Goal: Task Accomplishment & Management: Manage account settings

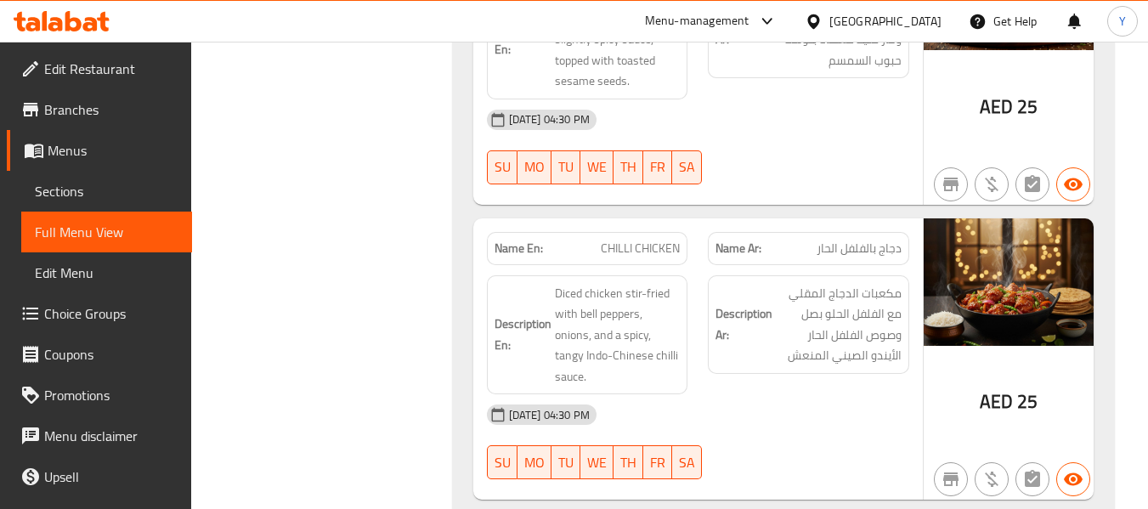
scroll to position [24024, 0]
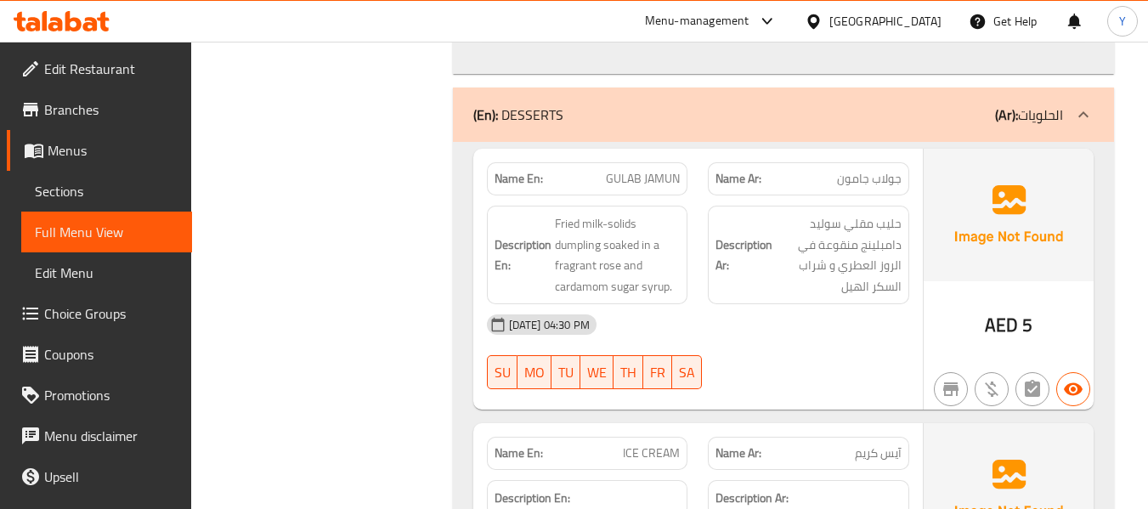
click at [883, 22] on div "[GEOGRAPHIC_DATA]" at bounding box center [885, 21] width 112 height 19
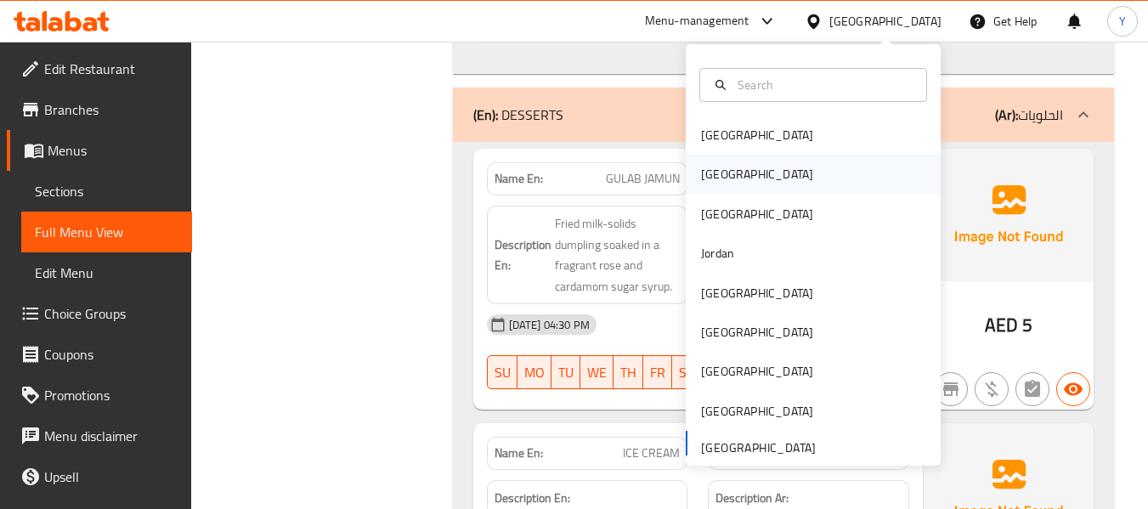
click at [753, 184] on div "[GEOGRAPHIC_DATA]" at bounding box center [813, 174] width 255 height 39
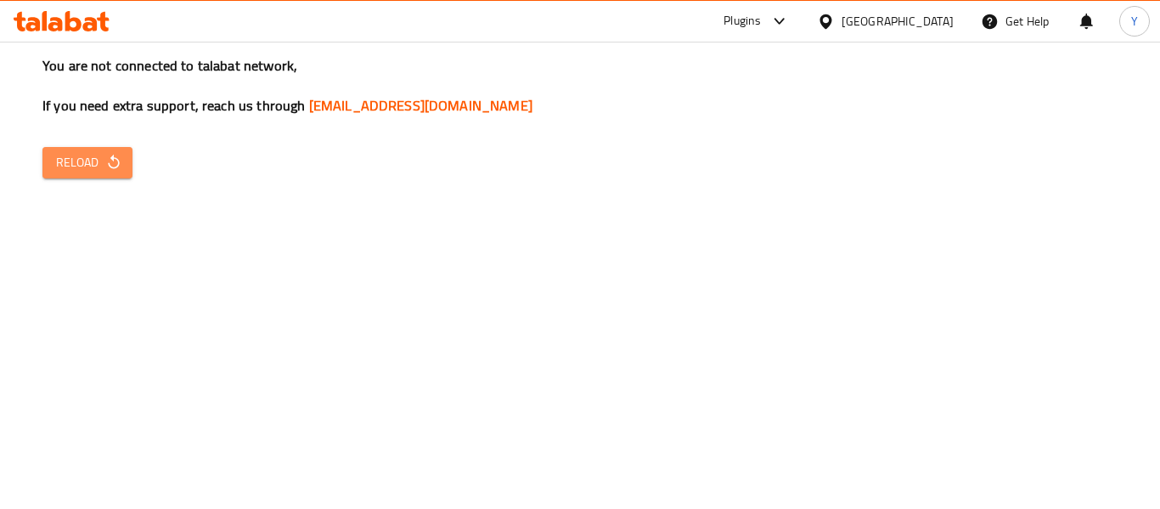
click at [112, 155] on icon "button" at bounding box center [113, 162] width 17 height 17
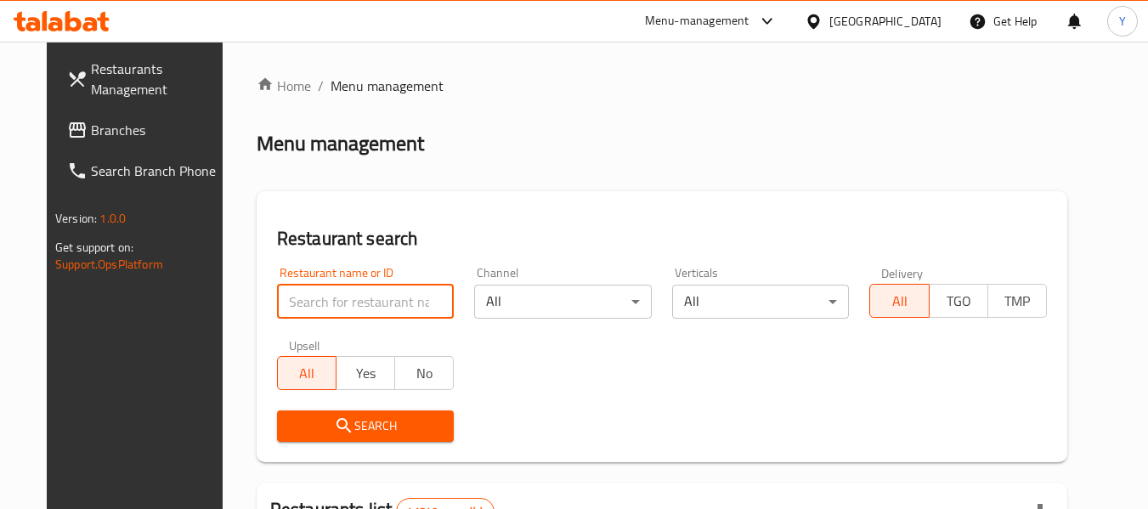
click at [374, 293] on input "search" at bounding box center [366, 302] width 178 height 34
paste input "ANDIAMA Pizza Restaurant"
type input "ANDIAMA Pizza Restaurant"
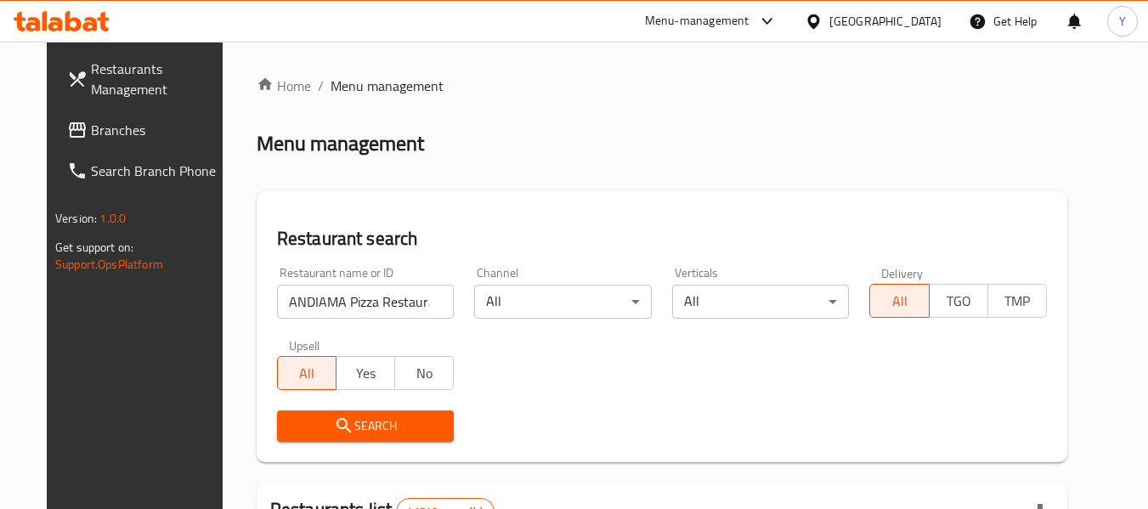
click at [334, 422] on icon "submit" at bounding box center [344, 425] width 20 height 20
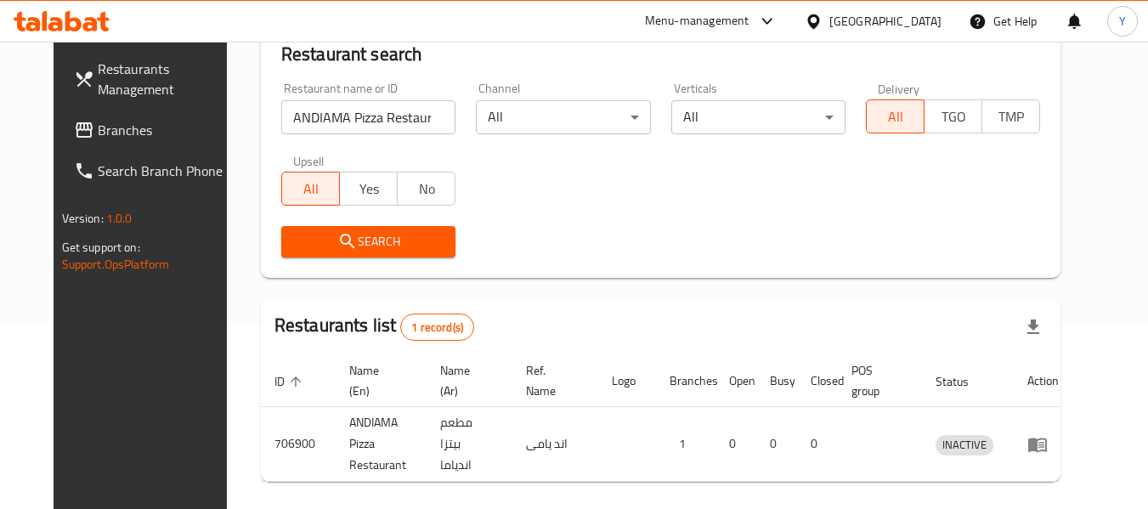
scroll to position [228, 0]
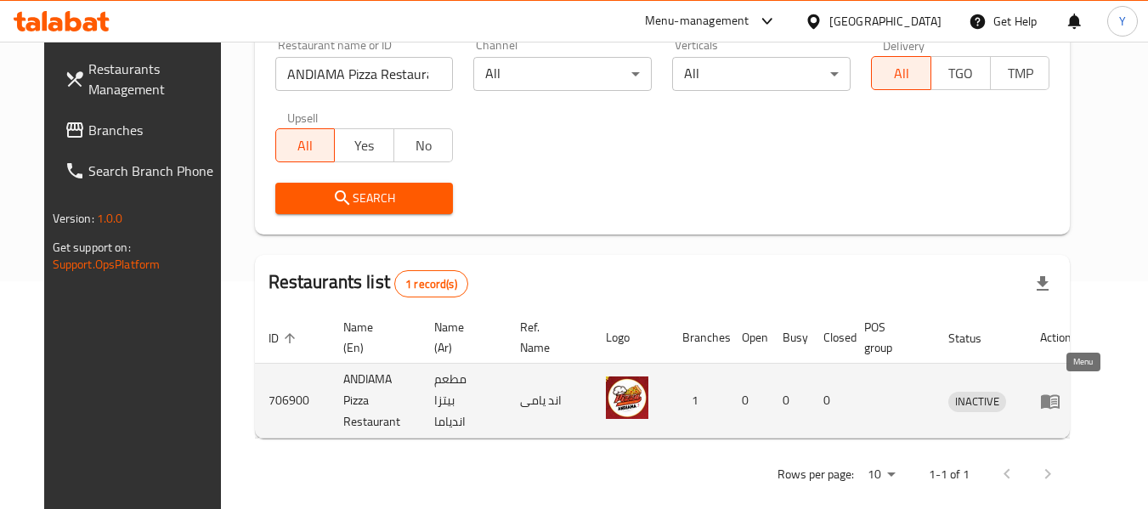
click at [1059, 394] on icon "enhanced table" at bounding box center [1050, 401] width 19 height 14
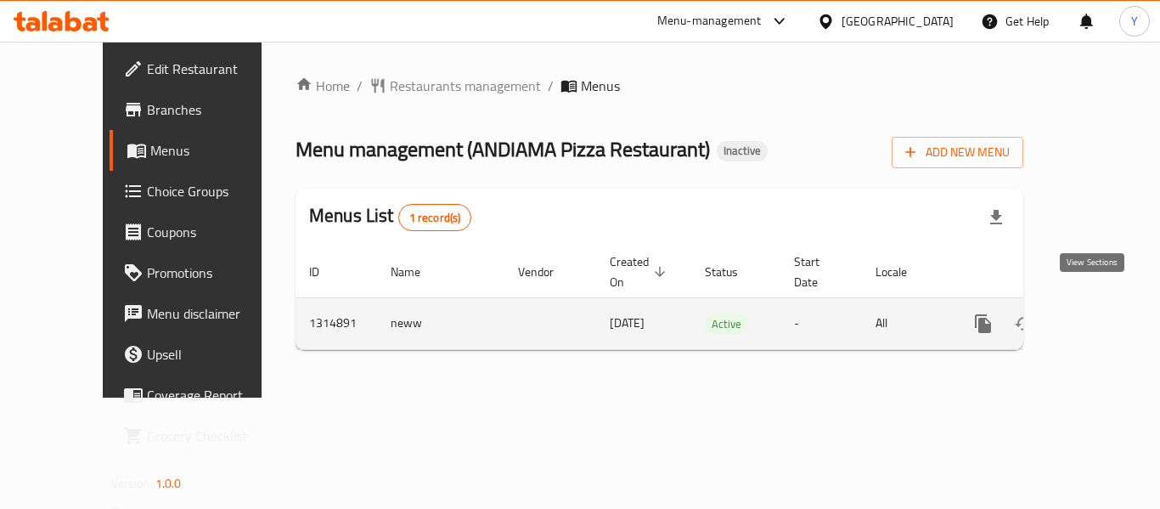
click at [1098, 316] on icon "enhanced table" at bounding box center [1105, 323] width 15 height 15
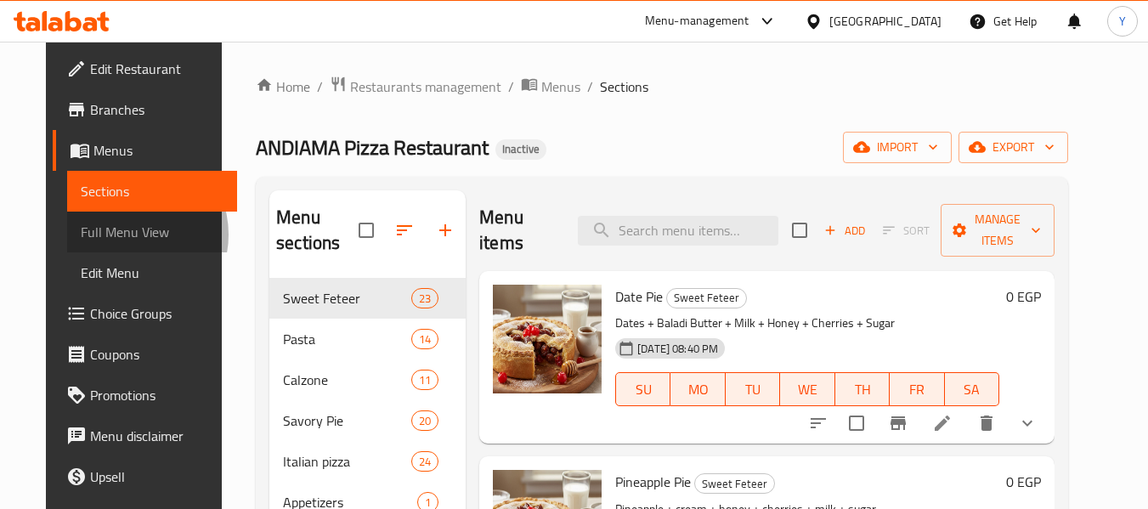
click at [81, 234] on span "Full Menu View" at bounding box center [153, 232] width 144 height 20
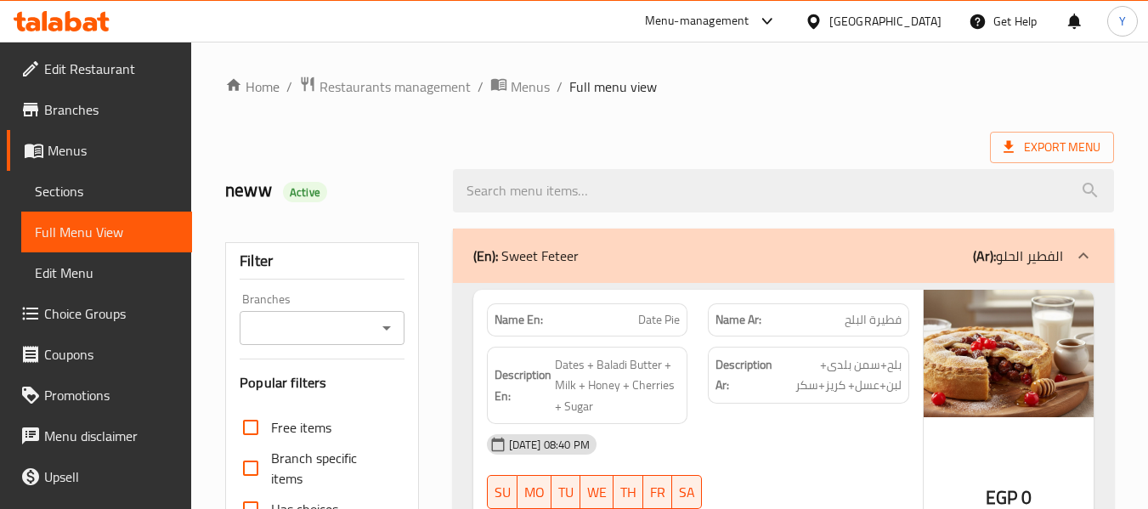
scroll to position [445, 0]
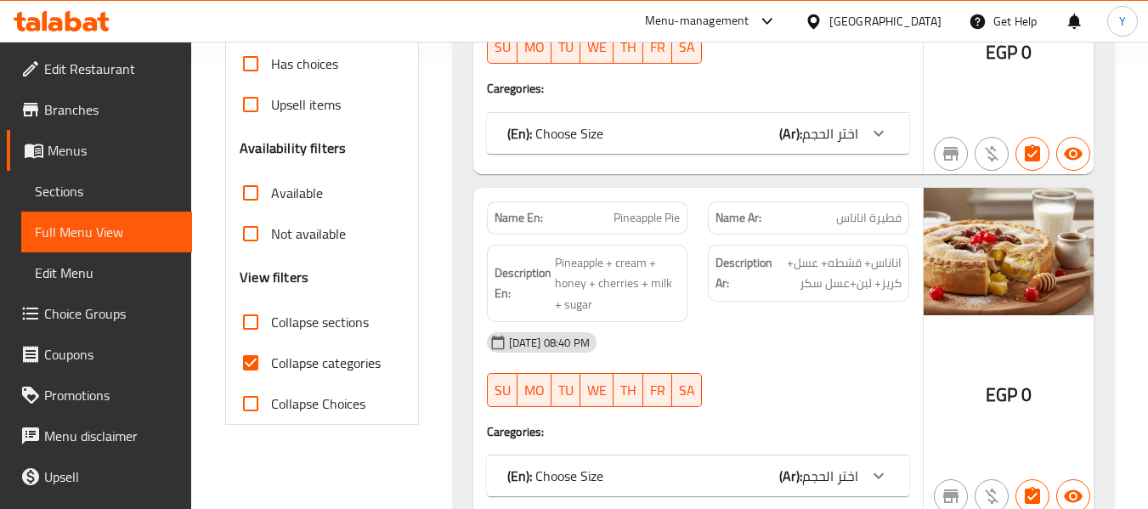
click at [249, 338] on input "Collapse sections" at bounding box center [250, 322] width 41 height 41
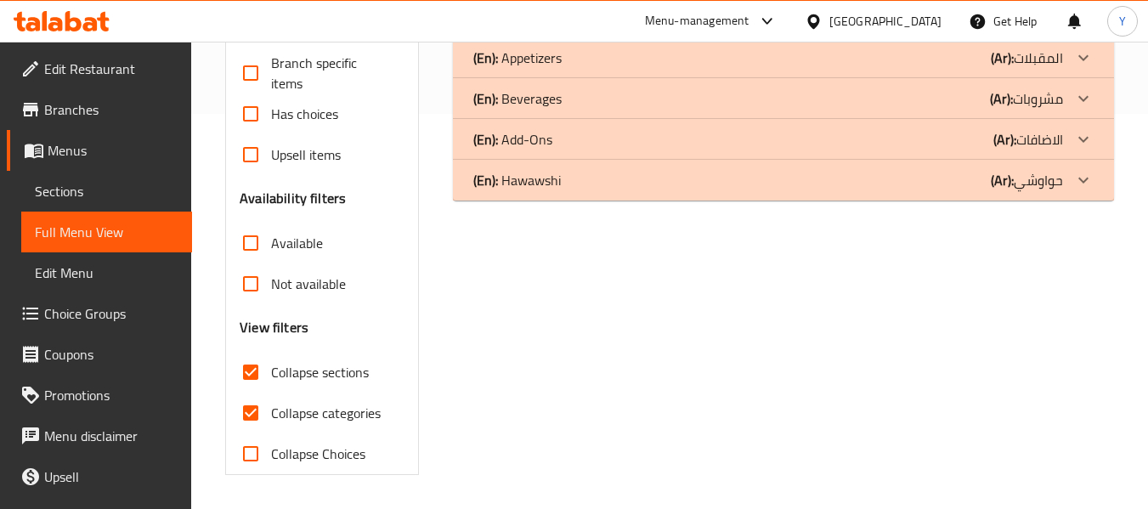
scroll to position [395, 0]
click at [262, 363] on input "Collapse sections" at bounding box center [250, 372] width 41 height 41
checkbox input "false"
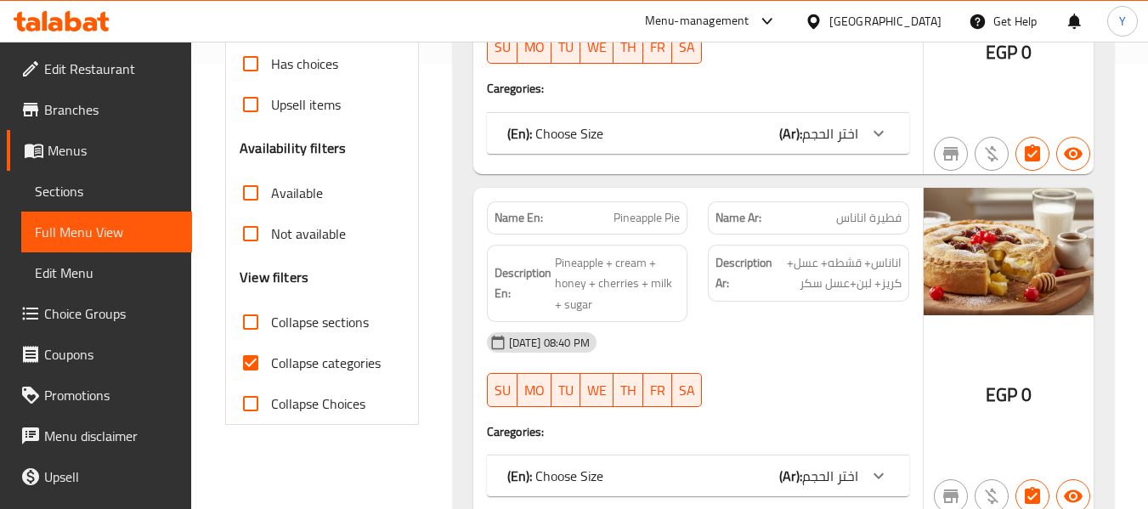
scroll to position [0, 0]
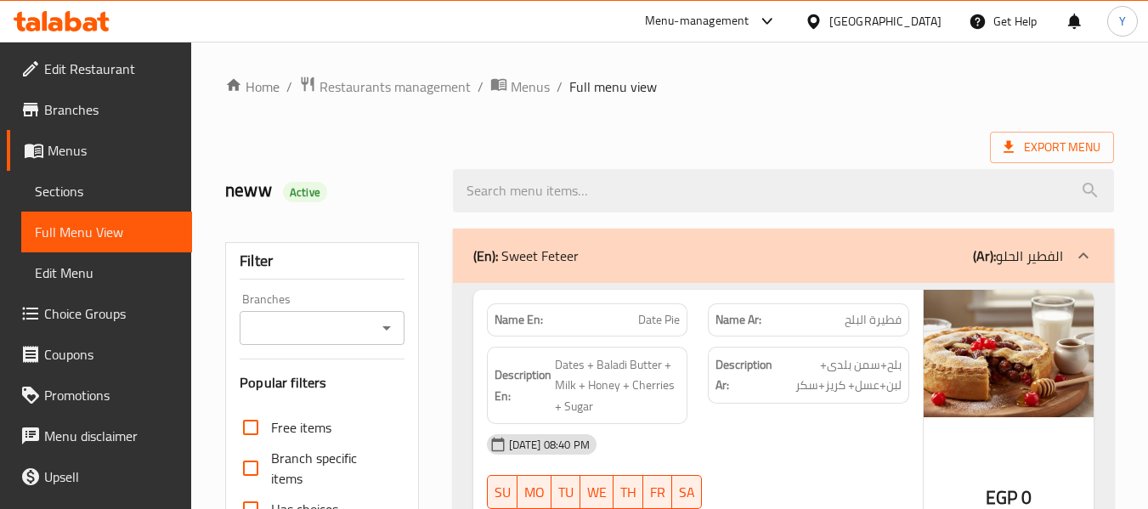
click at [967, 249] on div "(En): Sweet Feteer (Ar): الفطير الحلو" at bounding box center [768, 255] width 590 height 20
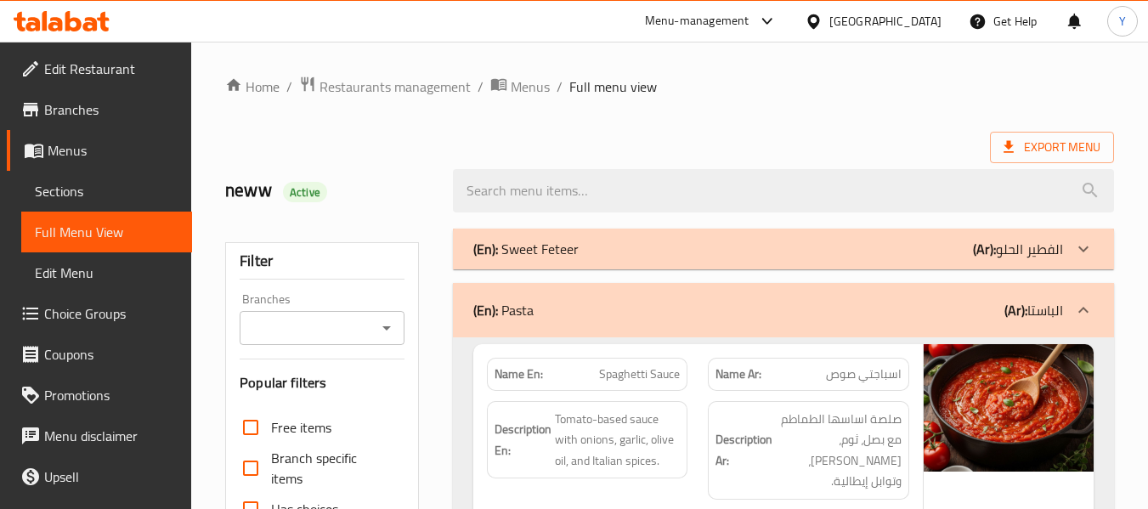
click at [852, 402] on div "Description Ar: صلصة اساسها الطماطم مع بصل، ثوم، زيت زيتون، وتوابل إيطالية." at bounding box center [808, 450] width 201 height 99
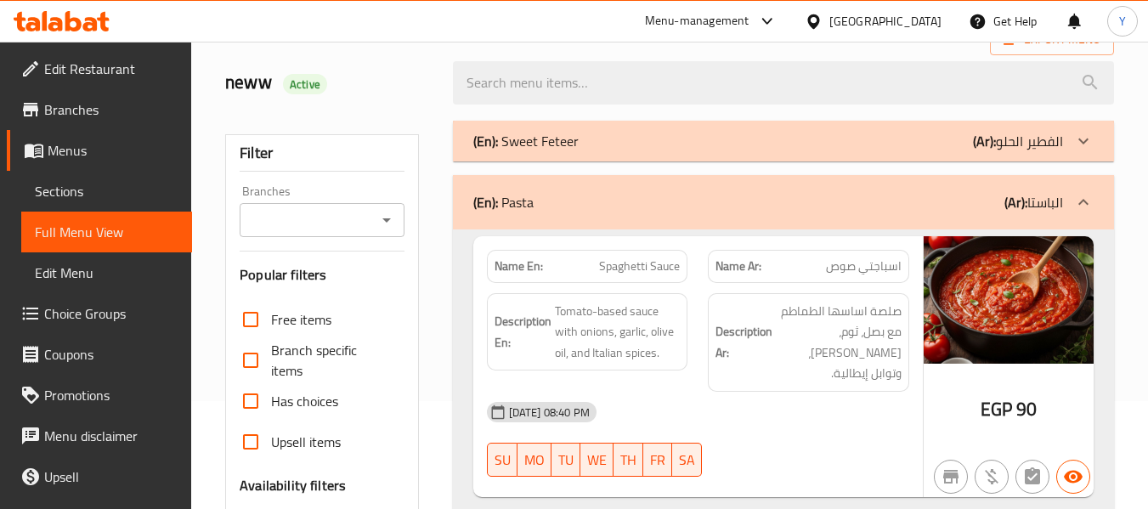
scroll to position [136, 0]
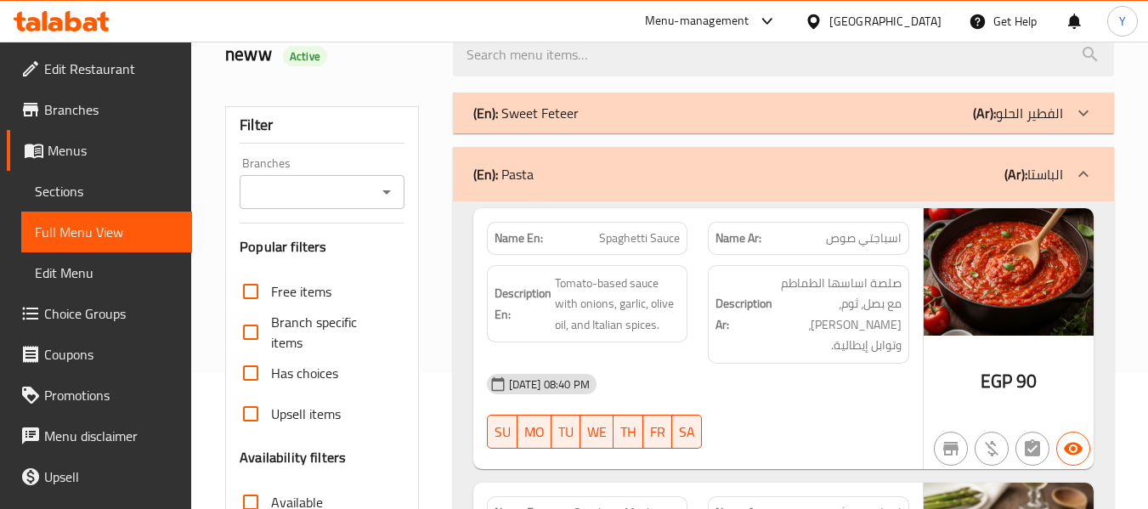
click at [1007, 178] on b "(Ar):" at bounding box center [1015, 173] width 23 height 25
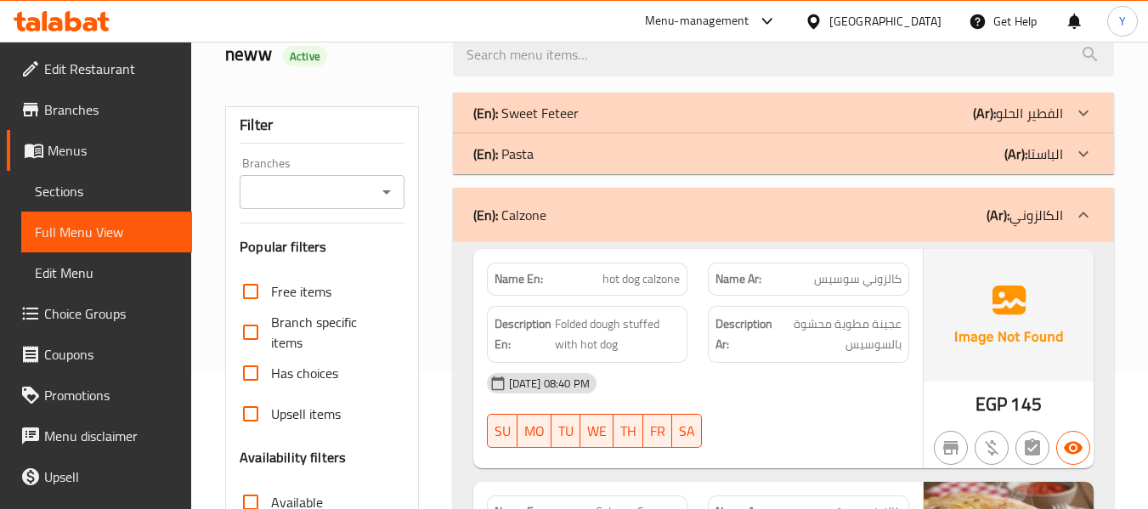
click at [520, 275] on strong "Name En:" at bounding box center [518, 279] width 48 height 18
copy strong "Name En:"
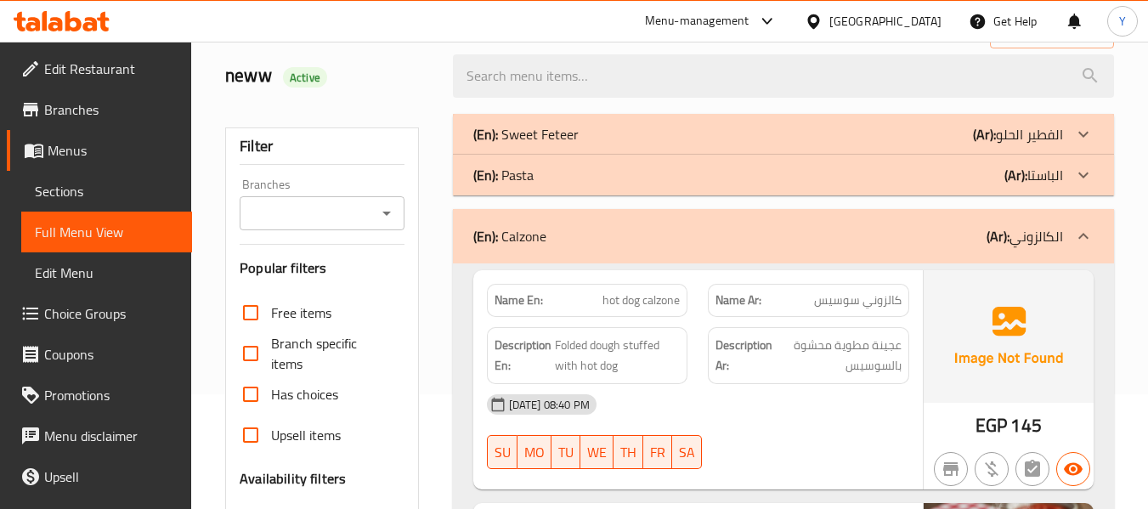
scroll to position [155, 0]
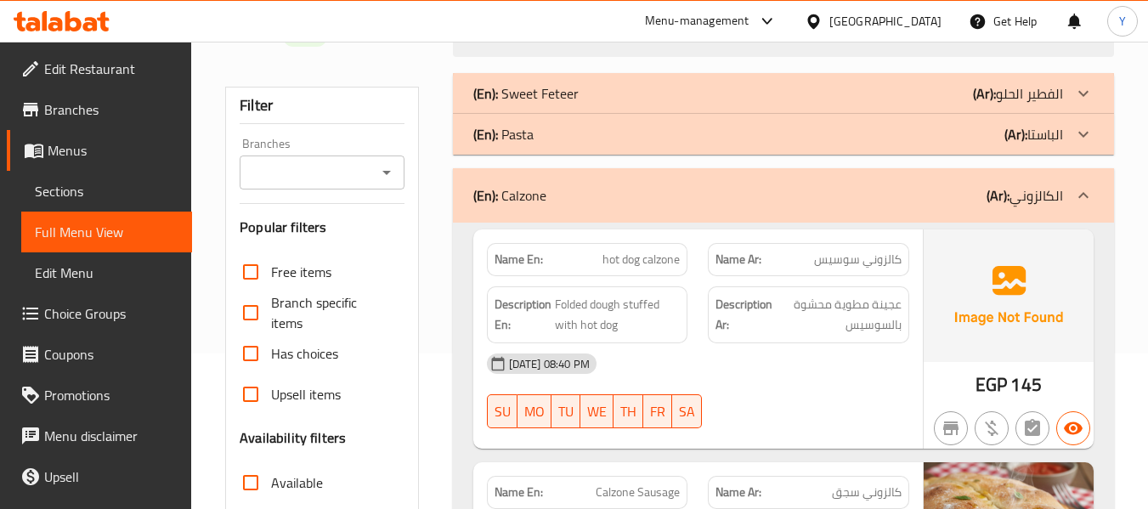
click at [866, 283] on div "Description Ar: عجينة مطوية محشوة بالسوسيس" at bounding box center [808, 314] width 222 height 77
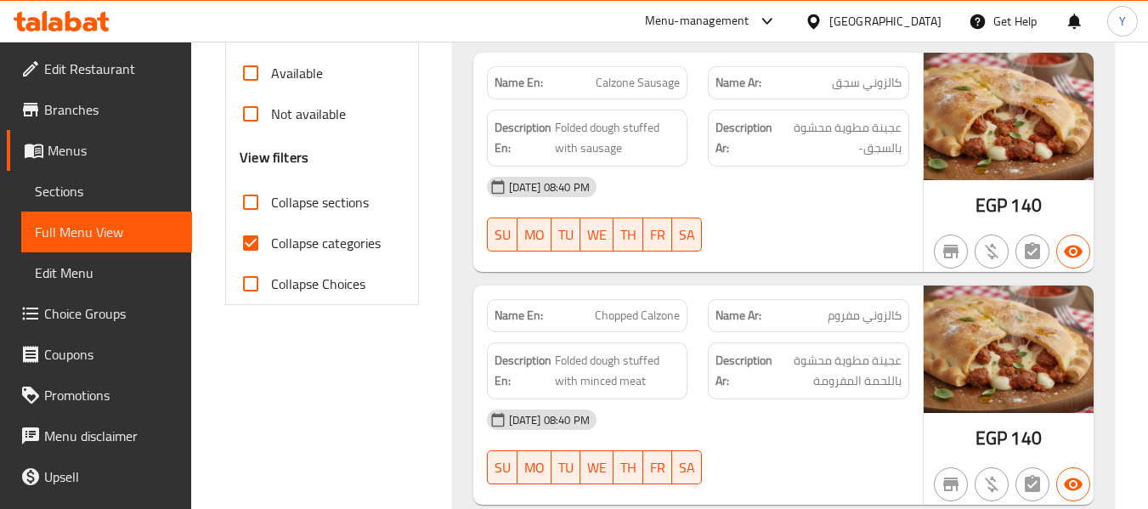
scroll to position [523, 0]
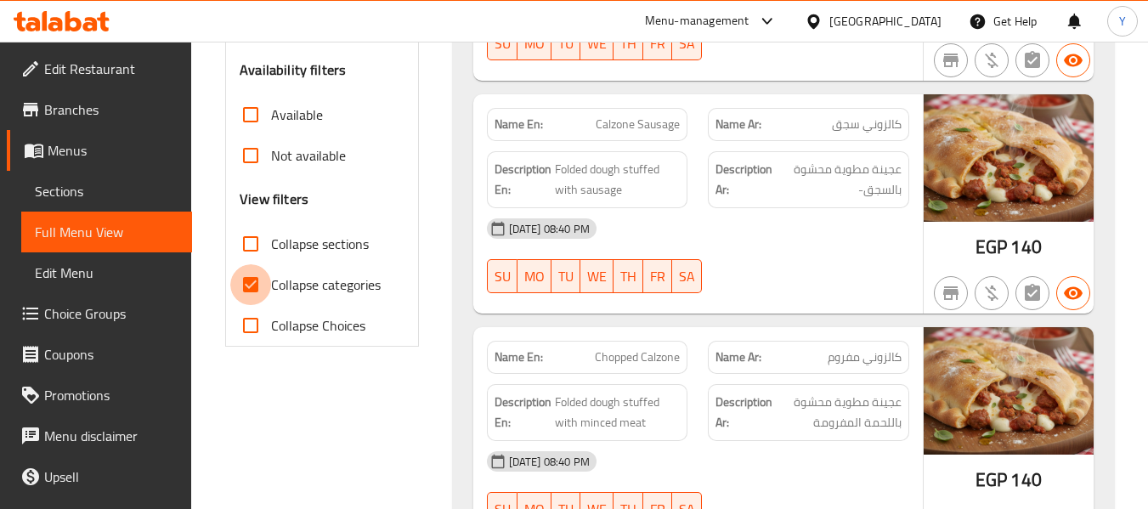
click at [257, 285] on input "Collapse categories" at bounding box center [250, 284] width 41 height 41
checkbox input "false"
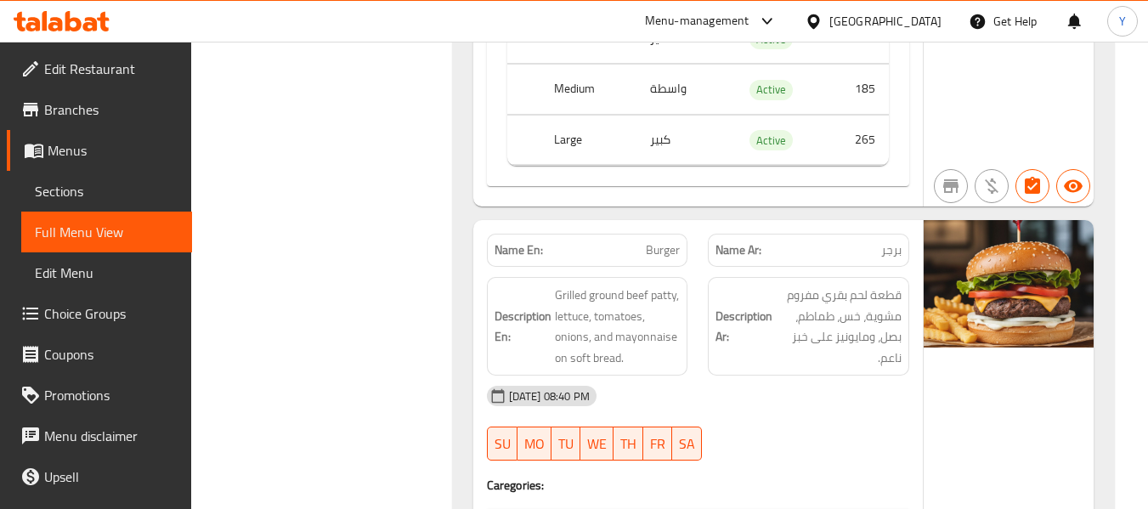
scroll to position [34382, 0]
